Goal: Use online tool/utility: Utilize a website feature to perform a specific function

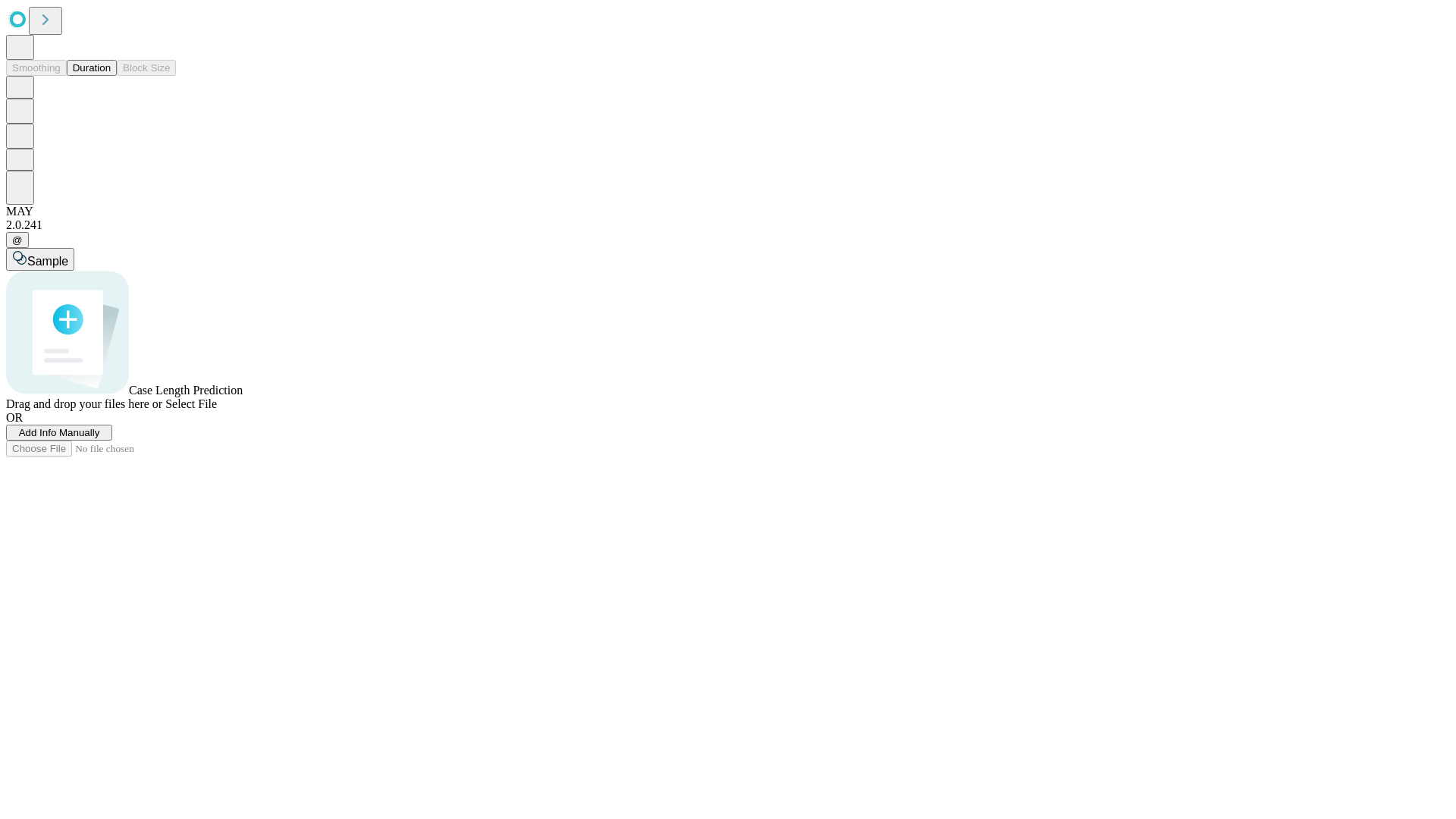
click at [217, 410] on span "Select File" at bounding box center [191, 404] width 52 height 13
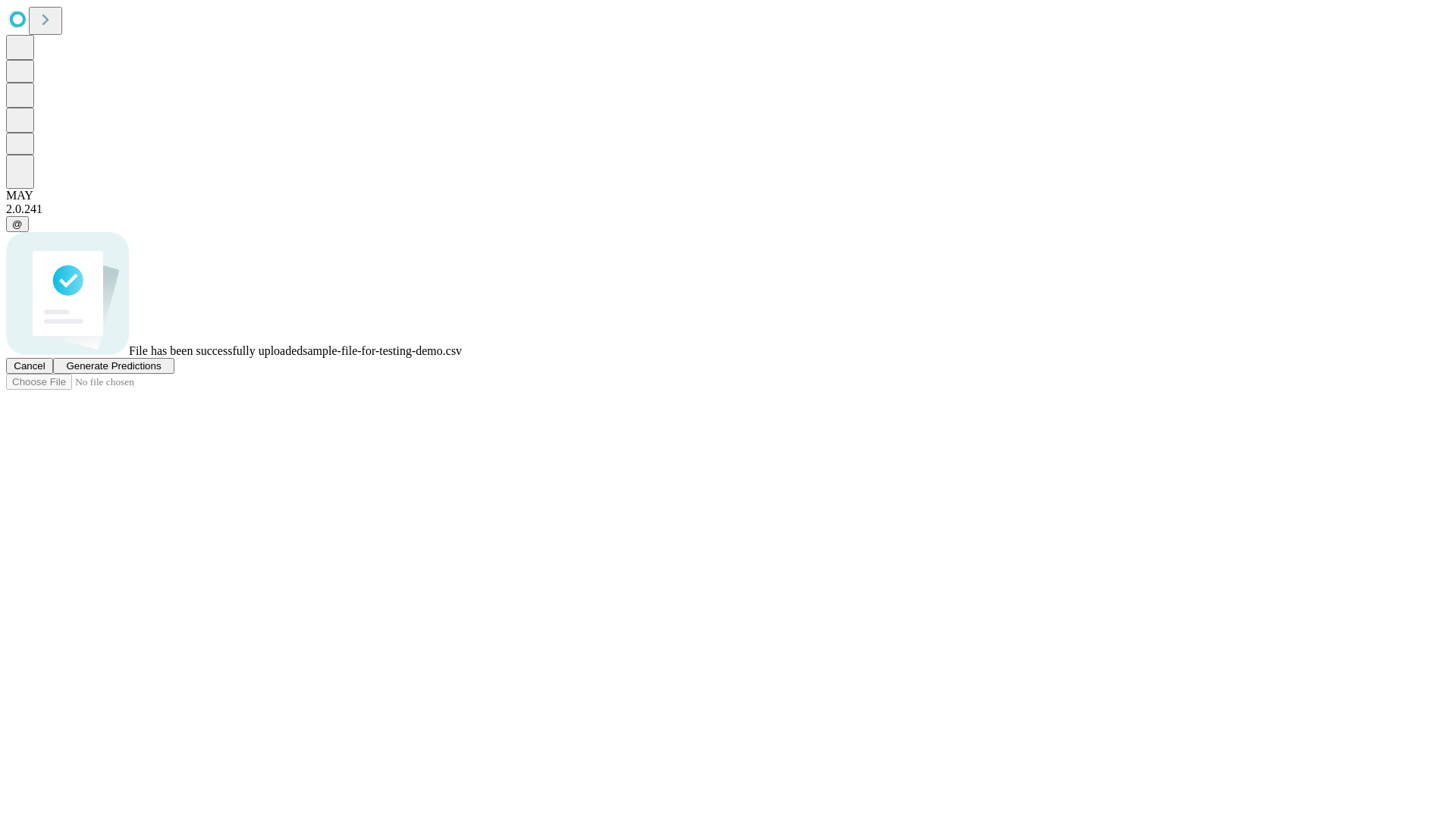
click at [161, 372] on span "Generate Predictions" at bounding box center [113, 366] width 95 height 11
